Goal: Complete application form

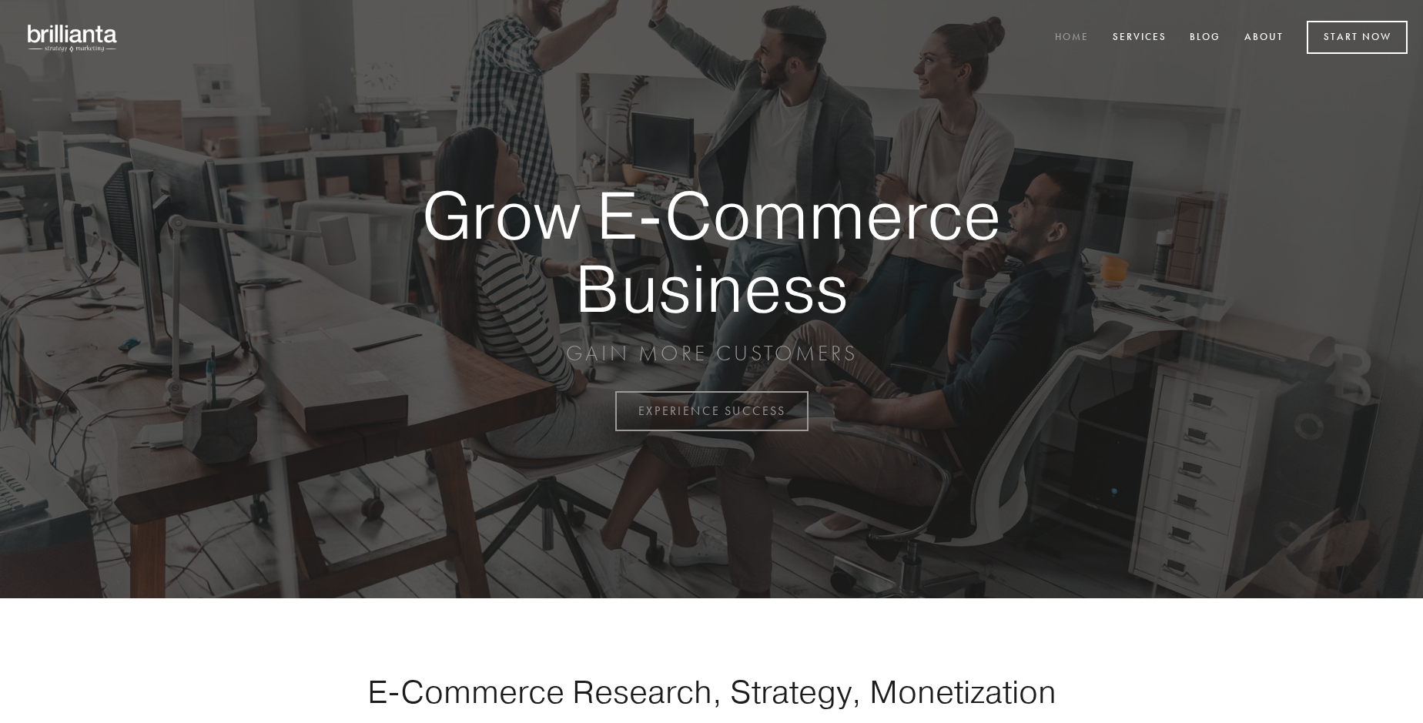
scroll to position [4036, 0]
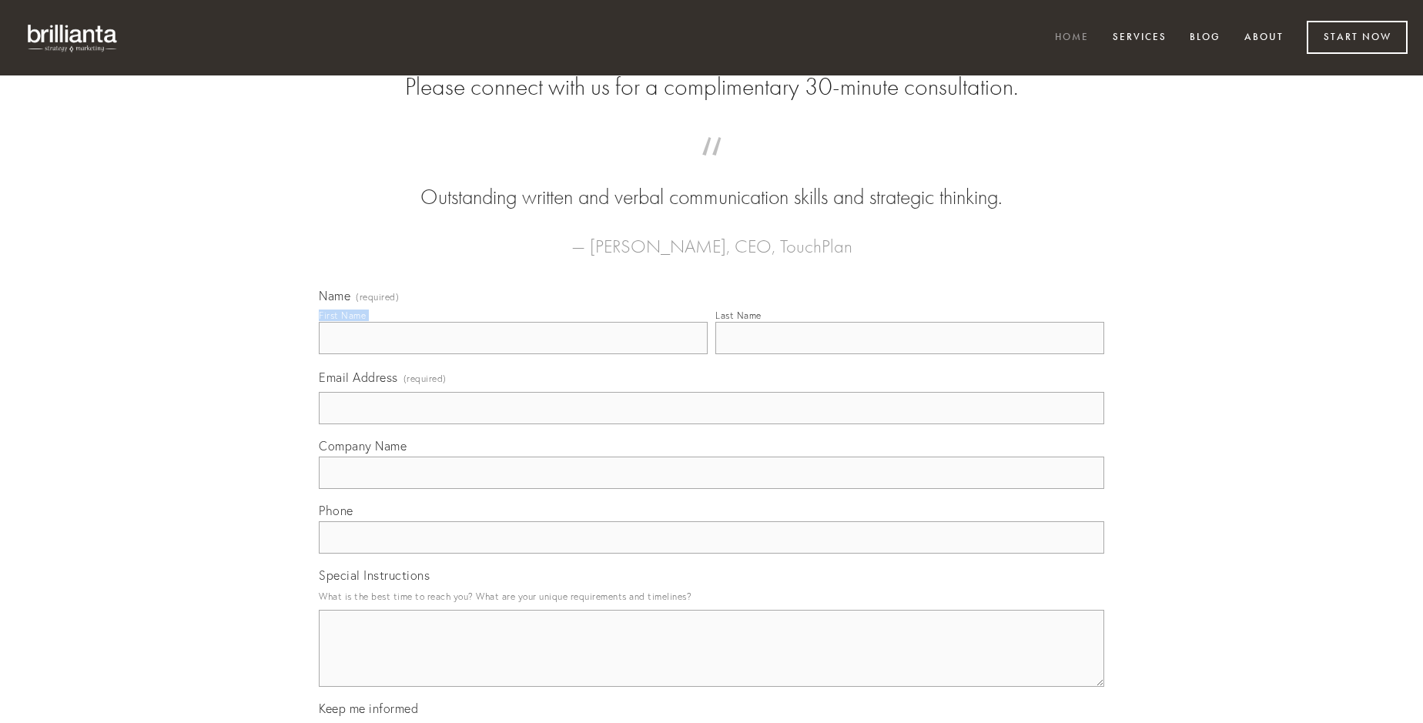
type input "[PERSON_NAME]"
click at [909, 354] on input "Last Name" at bounding box center [909, 338] width 389 height 32
type input "[PERSON_NAME]"
click at [711, 424] on input "Email Address (required)" at bounding box center [711, 408] width 785 height 32
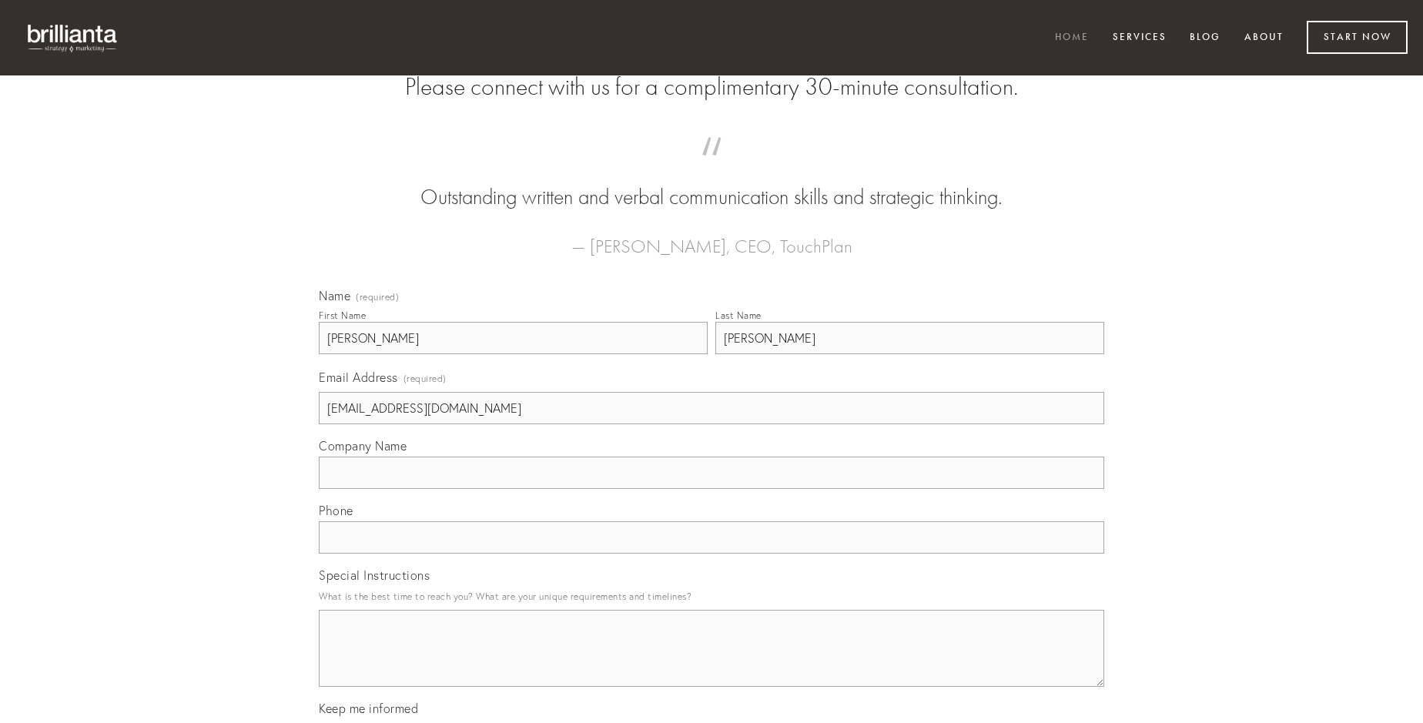
type input "[EMAIL_ADDRESS][DOMAIN_NAME]"
click at [711, 489] on input "Company Name" at bounding box center [711, 473] width 785 height 32
type input "vinco"
click at [711, 554] on input "text" at bounding box center [711, 537] width 785 height 32
click at [711, 662] on textarea "Special Instructions" at bounding box center [711, 648] width 785 height 77
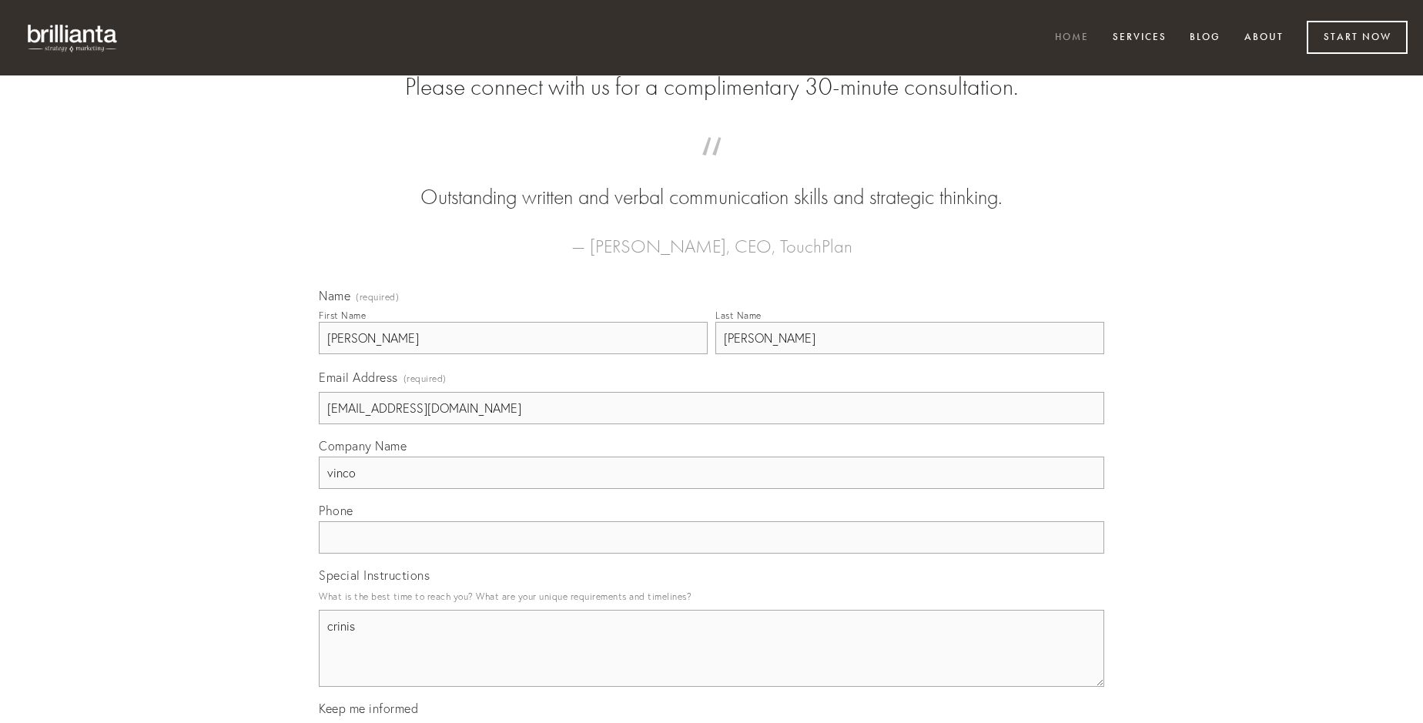
type textarea "crinis"
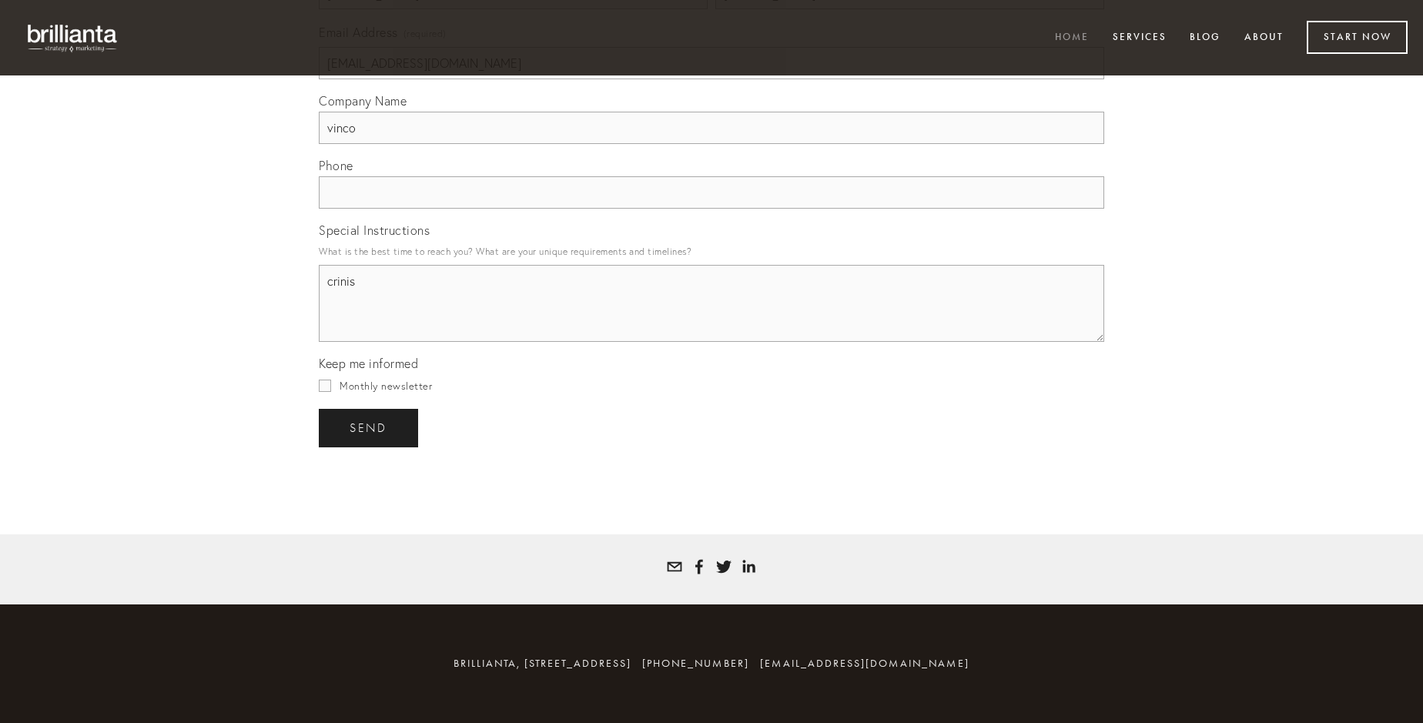
click at [370, 427] on span "send" at bounding box center [369, 428] width 38 height 14
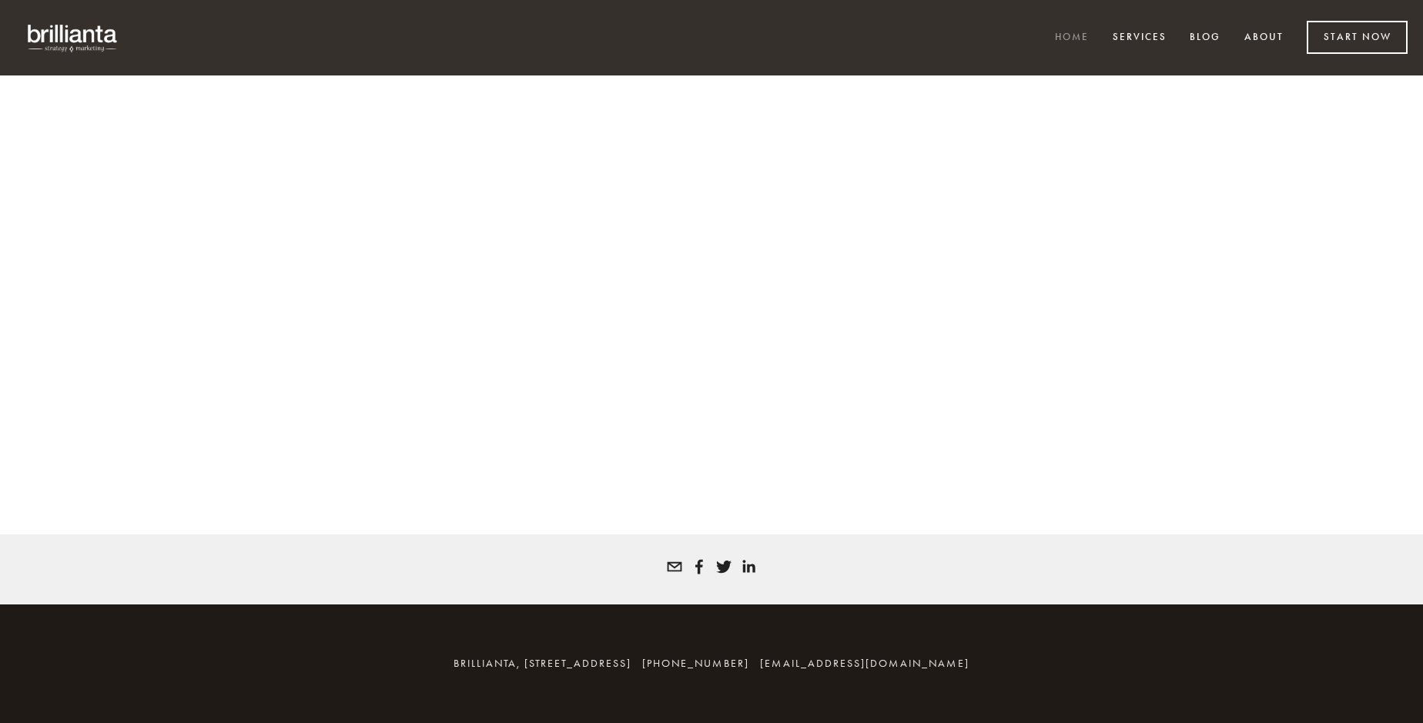
scroll to position [4015, 0]
